Goal: Task Accomplishment & Management: Manage account settings

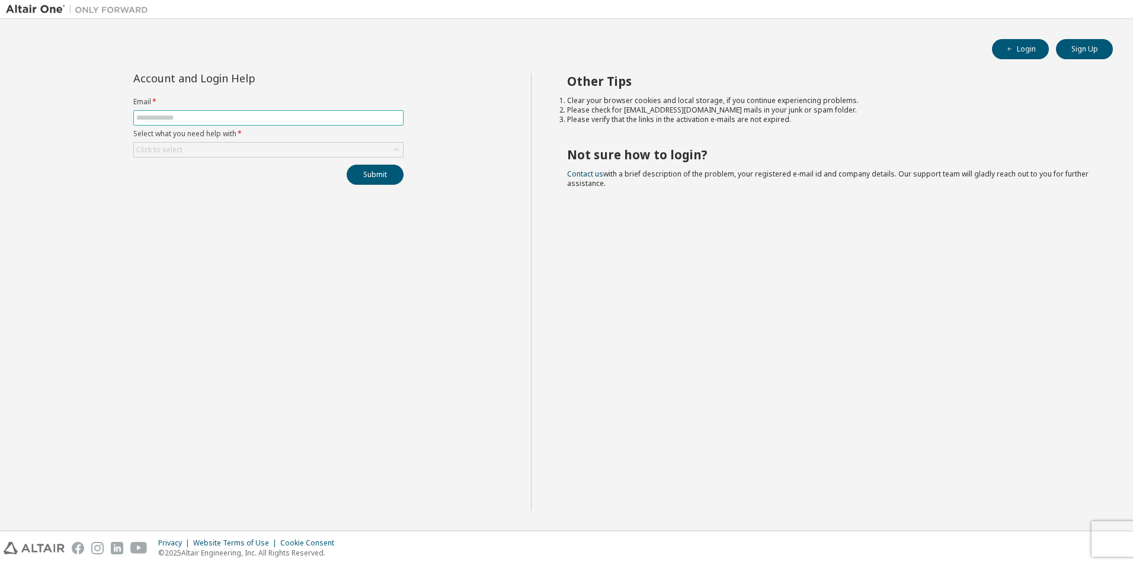
click at [258, 118] on input "text" at bounding box center [268, 117] width 264 height 9
type input "**********"
click at [256, 151] on div "Click to select" at bounding box center [268, 150] width 269 height 14
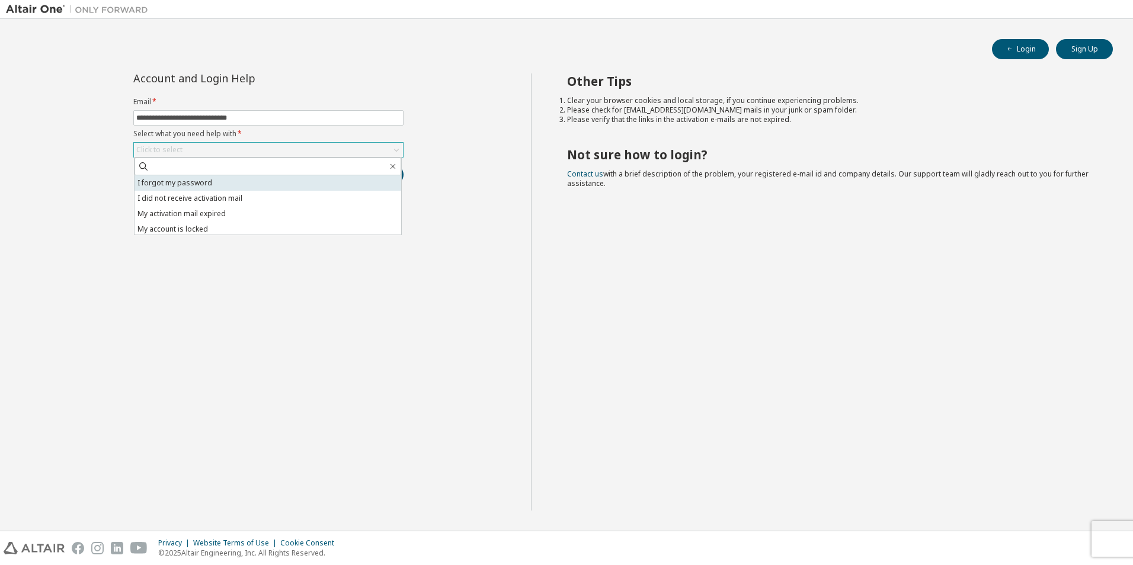
click at [252, 182] on li "I forgot my password" at bounding box center [267, 182] width 267 height 15
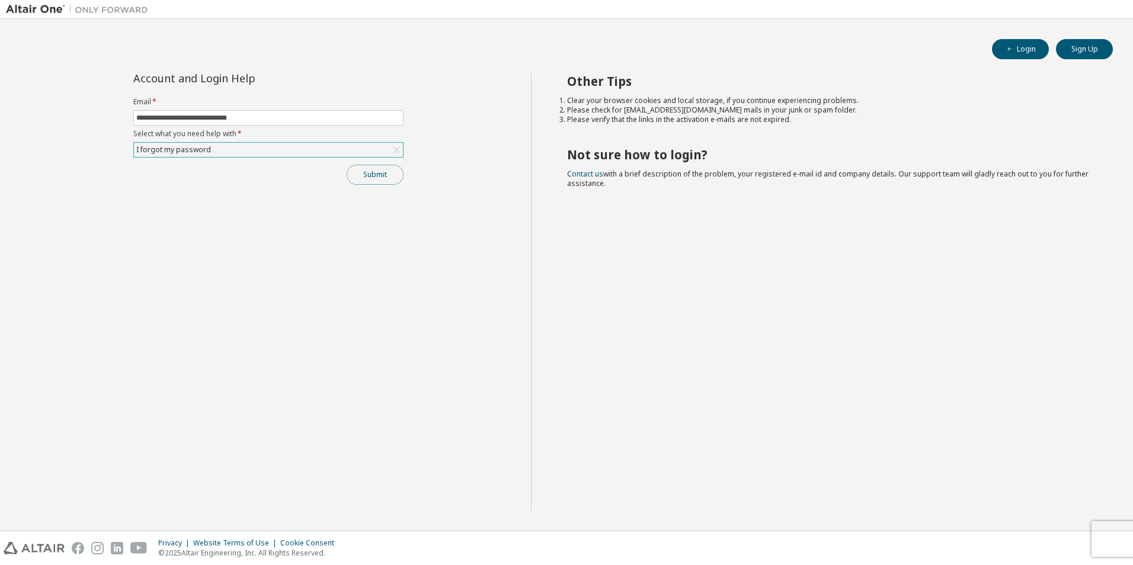
click at [358, 178] on button "Submit" at bounding box center [375, 175] width 57 height 20
click at [175, 146] on div "I forgot my password" at bounding box center [173, 149] width 78 height 13
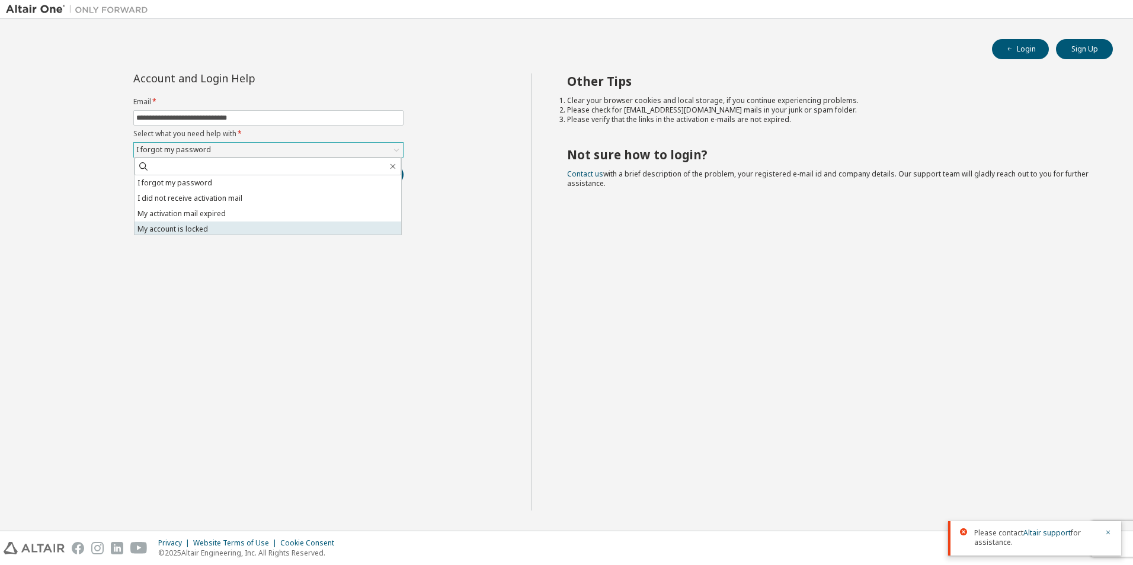
click at [226, 229] on li "My account is locked" at bounding box center [267, 229] width 267 height 15
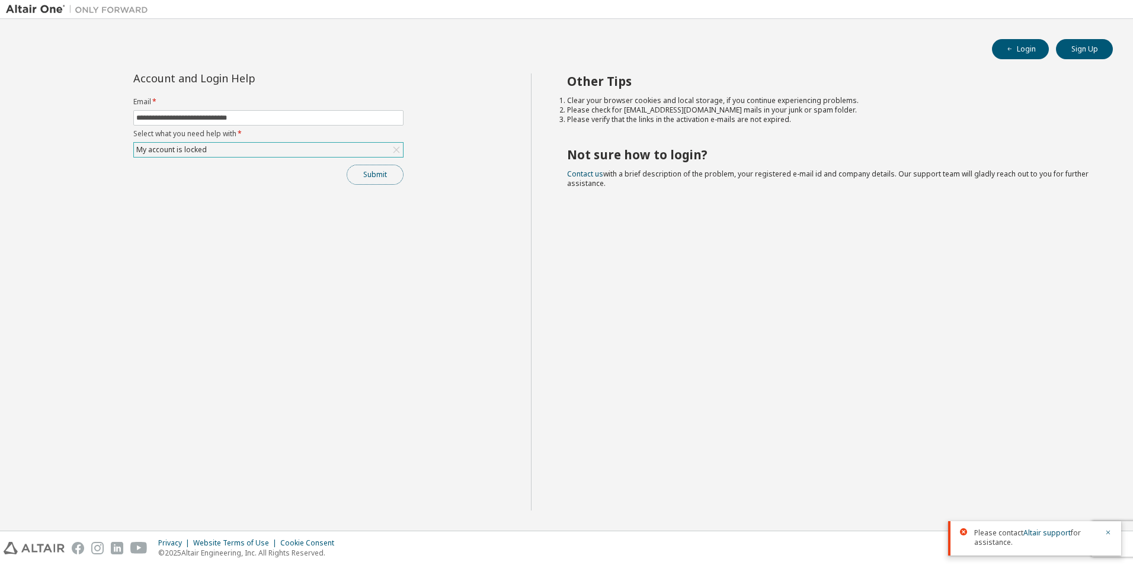
click at [368, 181] on button "Submit" at bounding box center [375, 175] width 57 height 20
click at [1049, 490] on link "Altair support" at bounding box center [1046, 489] width 47 height 10
click at [1044, 489] on link "Altair support" at bounding box center [1046, 489] width 47 height 10
click at [1029, 492] on link "Altair support" at bounding box center [1046, 489] width 47 height 10
click at [307, 182] on div "Submit" at bounding box center [268, 175] width 270 height 20
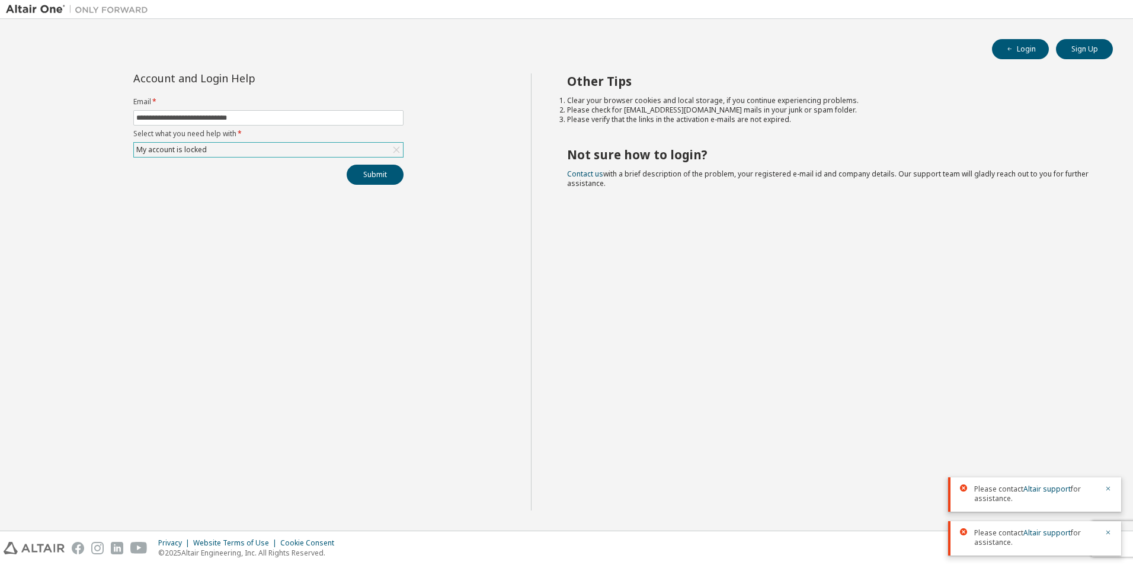
click at [318, 150] on div "My account is locked" at bounding box center [268, 150] width 269 height 14
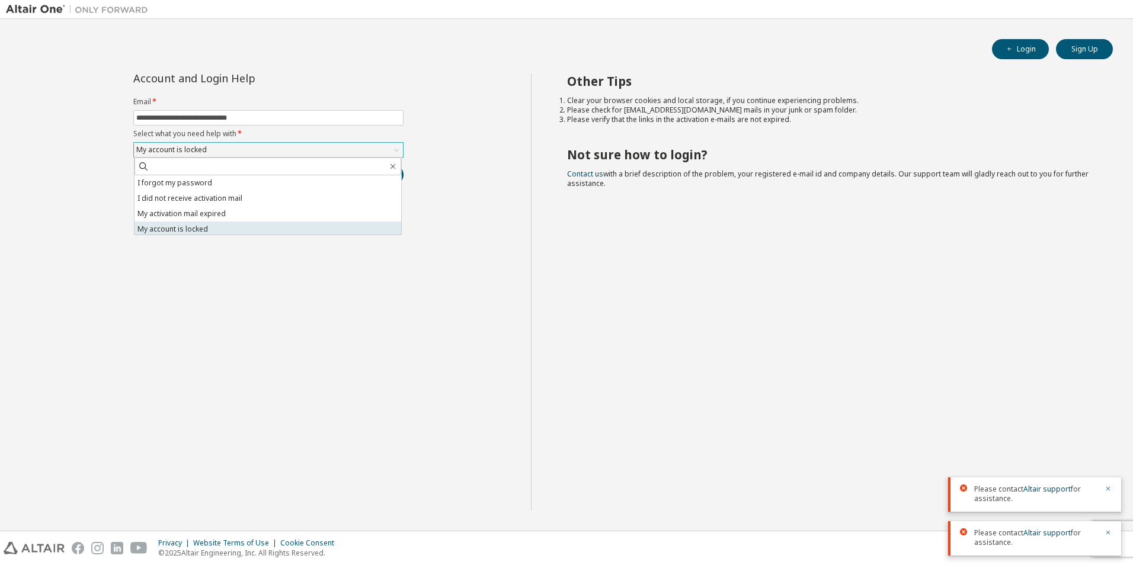
scroll to position [33, 0]
click at [288, 229] on li "I don't know but can't login" at bounding box center [267, 226] width 267 height 15
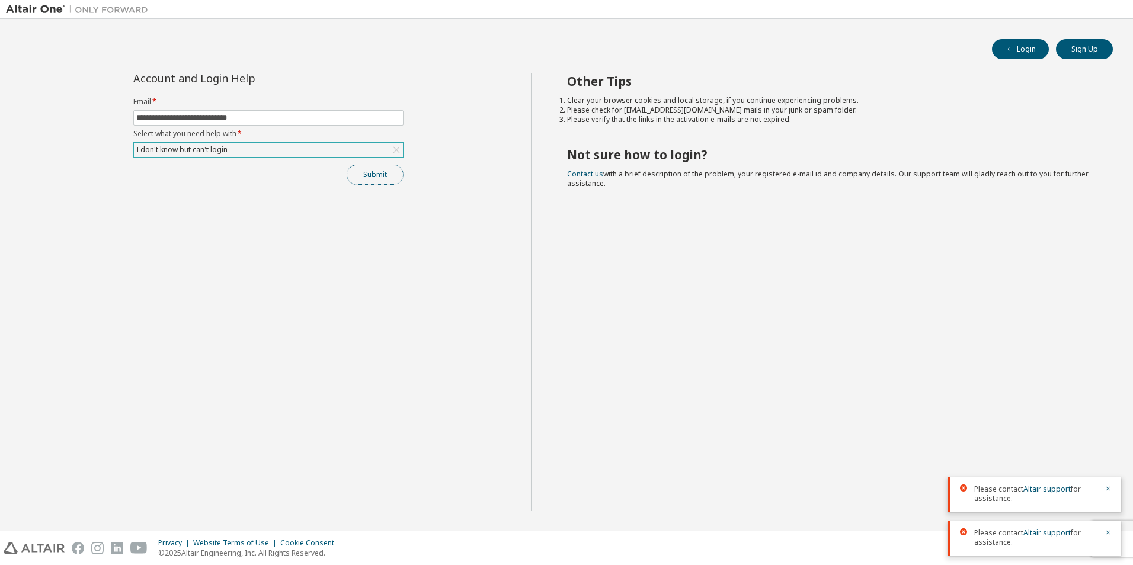
click at [352, 172] on button "Submit" at bounding box center [375, 175] width 57 height 20
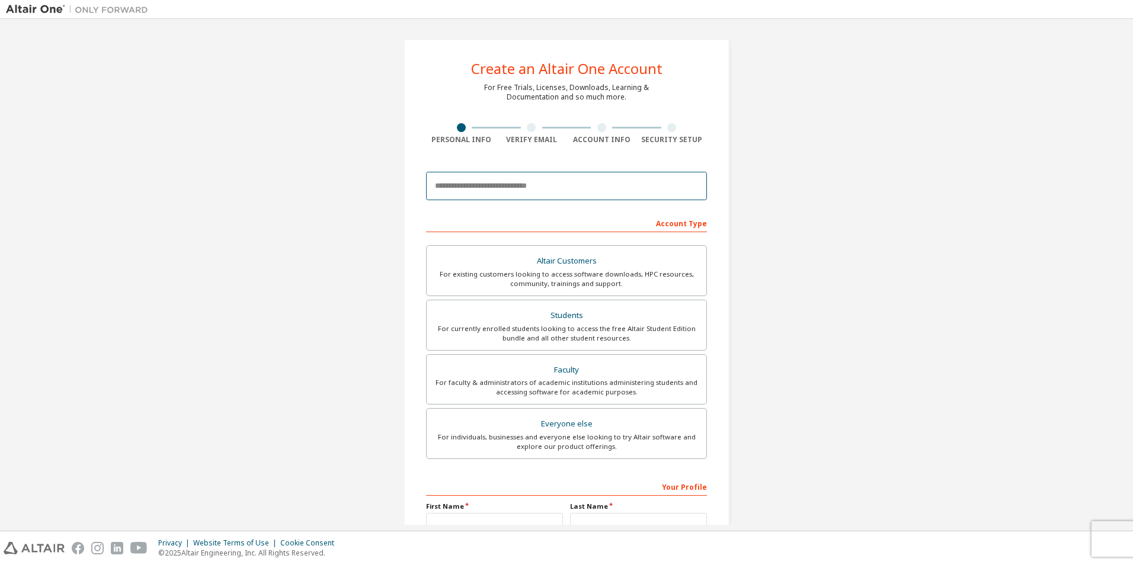
click at [479, 191] on input "email" at bounding box center [566, 186] width 281 height 28
type input "**********"
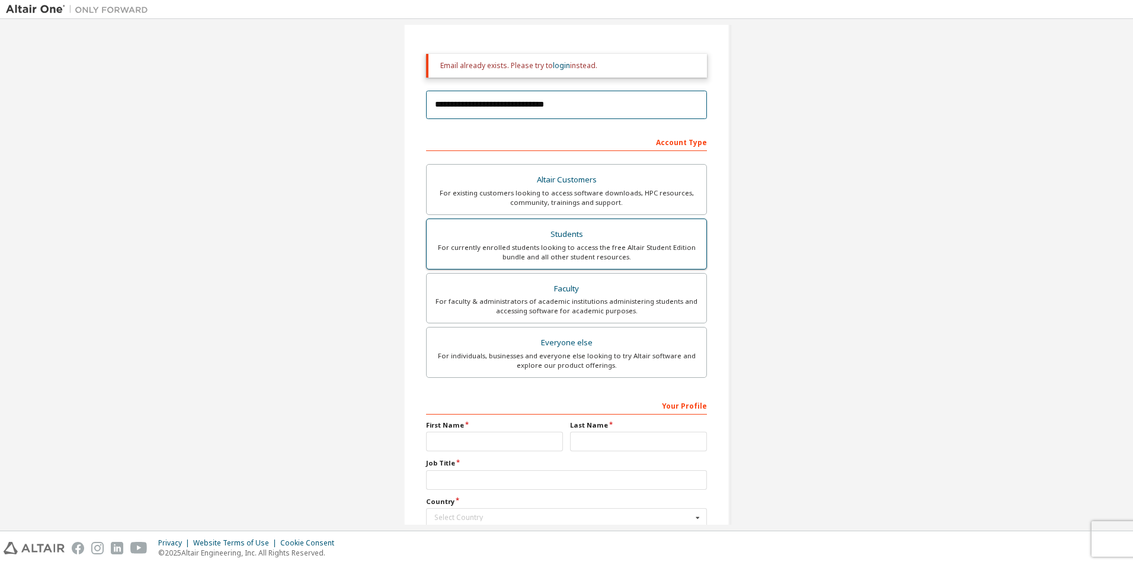
scroll to position [178, 0]
